Goal: Check status

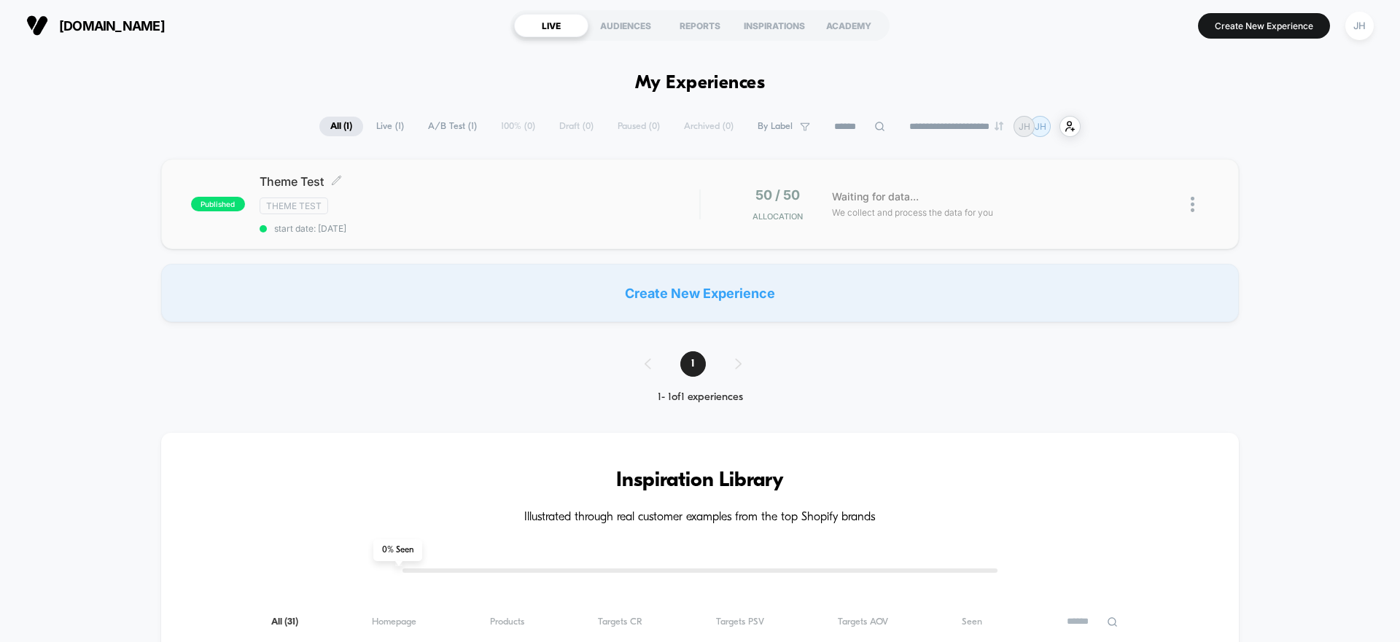
click at [650, 218] on div "Theme Test Click to edit experience details Click to edit experience details Th…" at bounding box center [480, 204] width 440 height 60
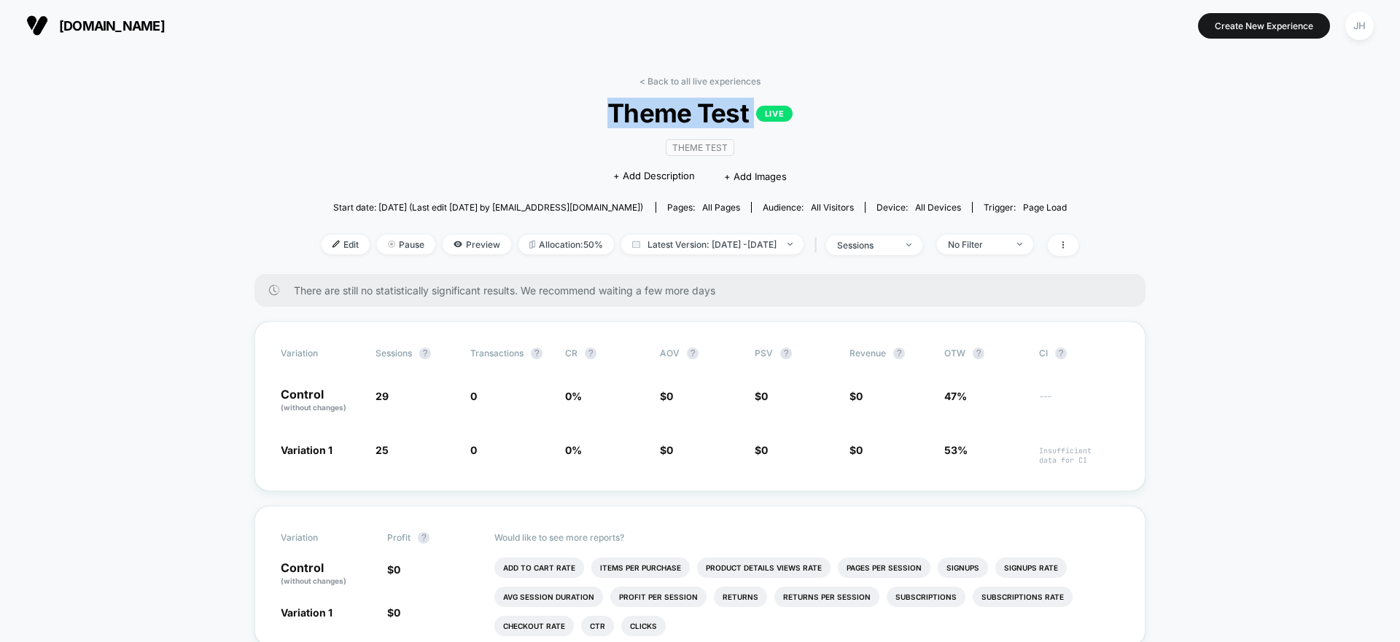
drag, startPoint x: 601, startPoint y: 109, endPoint x: 850, endPoint y: 106, distance: 249.3
click at [850, 106] on span "Theme Test LIVE" at bounding box center [699, 113] width 681 height 31
drag, startPoint x: 779, startPoint y: 106, endPoint x: 541, endPoint y: 107, distance: 237.7
click at [541, 107] on span "Theme Test LIVE" at bounding box center [699, 113] width 681 height 31
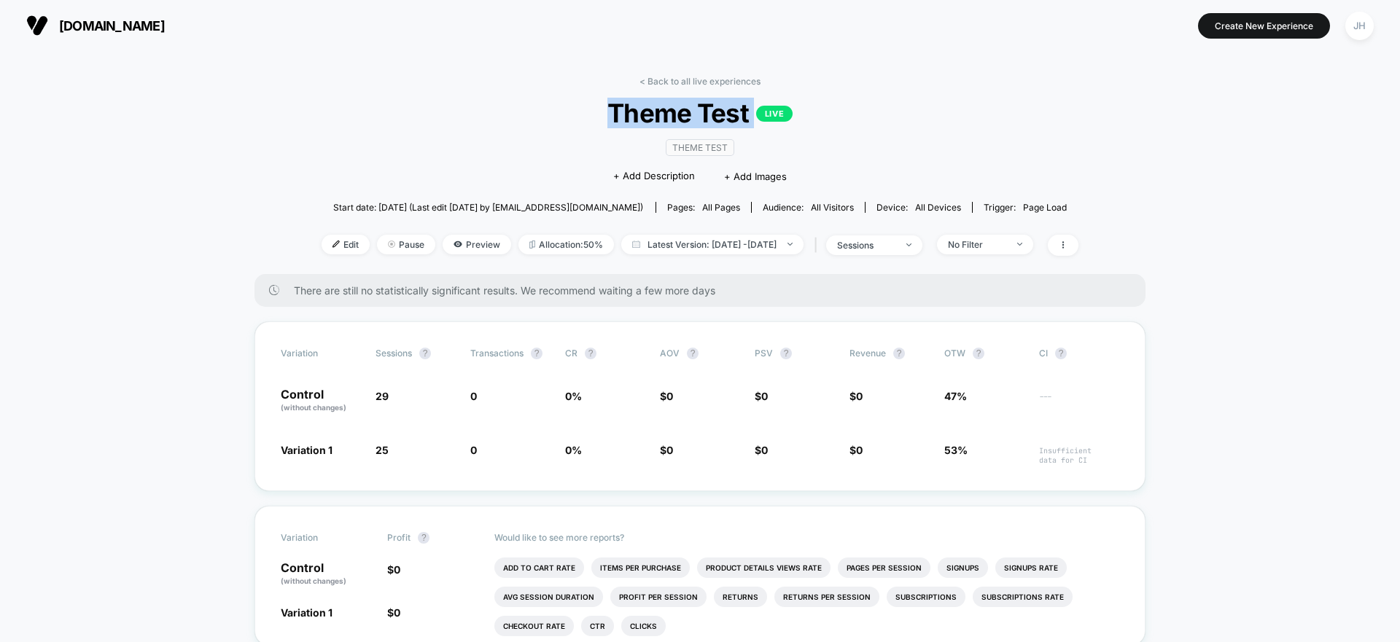
click at [541, 107] on span "Theme Test LIVE" at bounding box center [699, 113] width 681 height 31
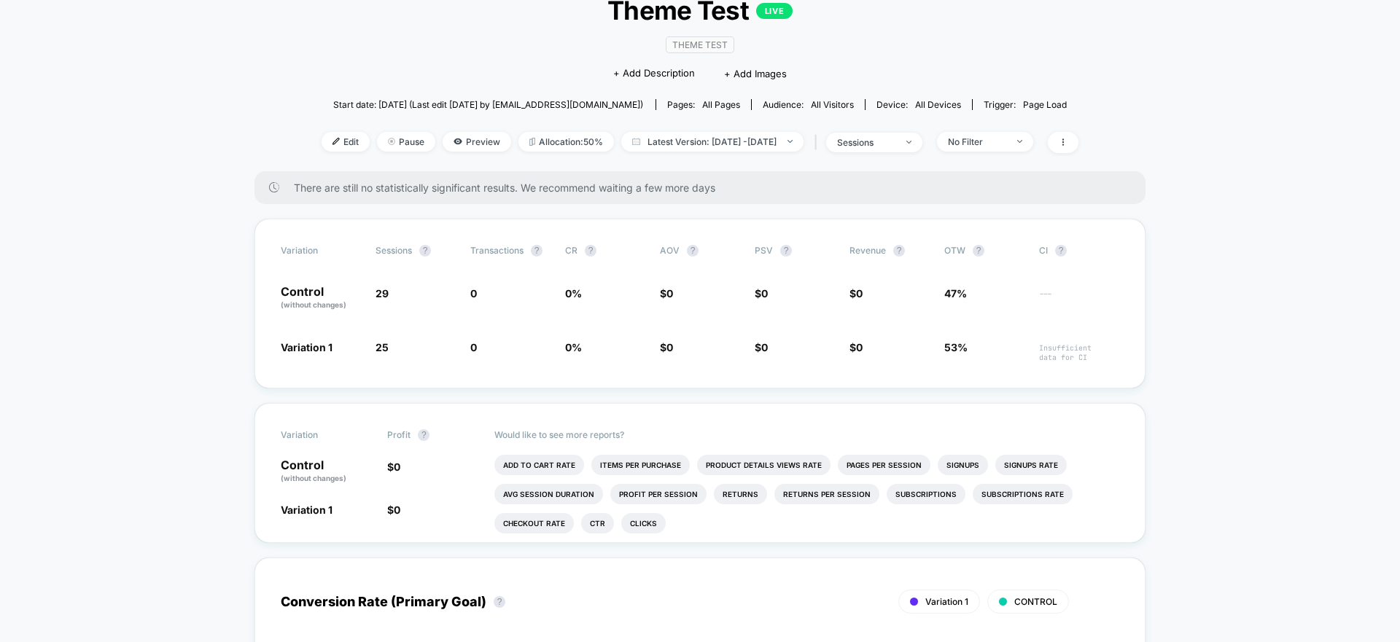
scroll to position [243, 0]
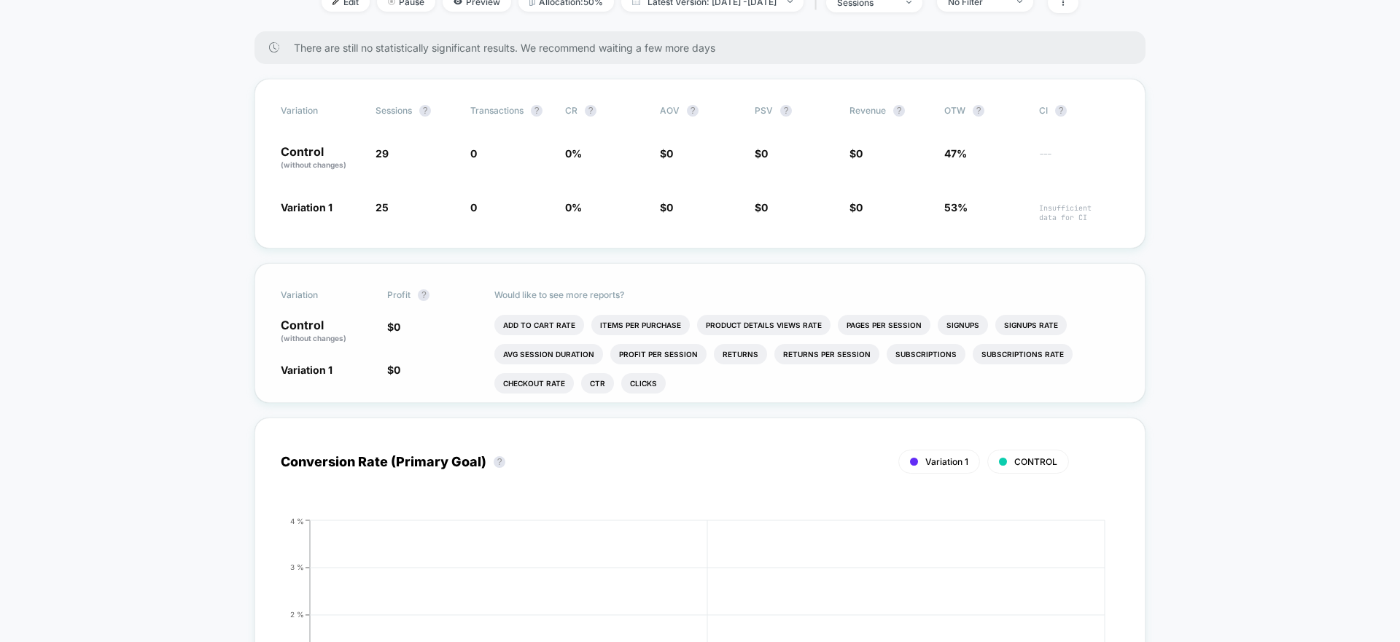
drag, startPoint x: 486, startPoint y: 291, endPoint x: 736, endPoint y: 394, distance: 271.0
click at [736, 394] on div "Variation Profit ? Control (without changes) $ 0 Variation 1 $ 0 Would like to …" at bounding box center [699, 333] width 891 height 140
click at [728, 391] on ul "Add To Cart Rate Items Per Purchase Product Details Views Rate Pages Per Sessio…" at bounding box center [806, 358] width 625 height 87
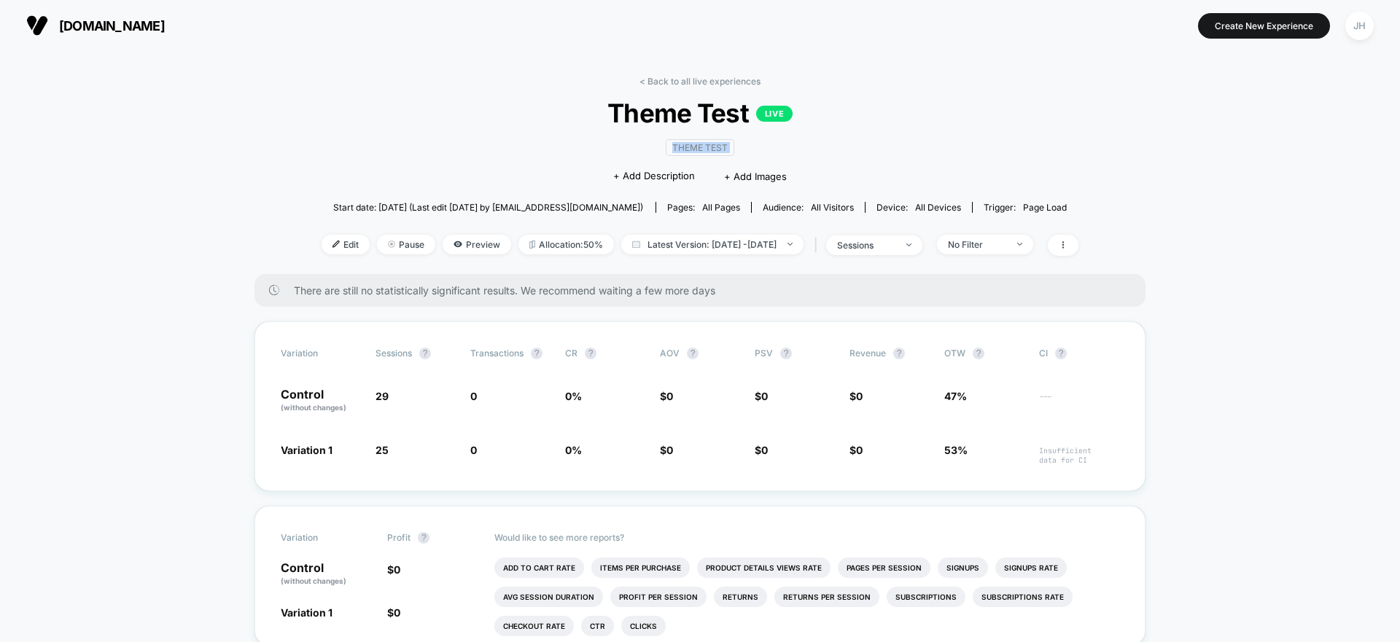
drag, startPoint x: 765, startPoint y: 127, endPoint x: 808, endPoint y: 124, distance: 43.8
click at [808, 124] on div "< Back to all live experiences Theme Test LIVE Theme Test Click to edit experie…" at bounding box center [699, 175] width 757 height 198
drag, startPoint x: 758, startPoint y: 113, endPoint x: 620, endPoint y: 110, distance: 138.5
click at [620, 110] on span "Theme Test LIVE" at bounding box center [699, 113] width 681 height 31
